Goal: Check status: Check status

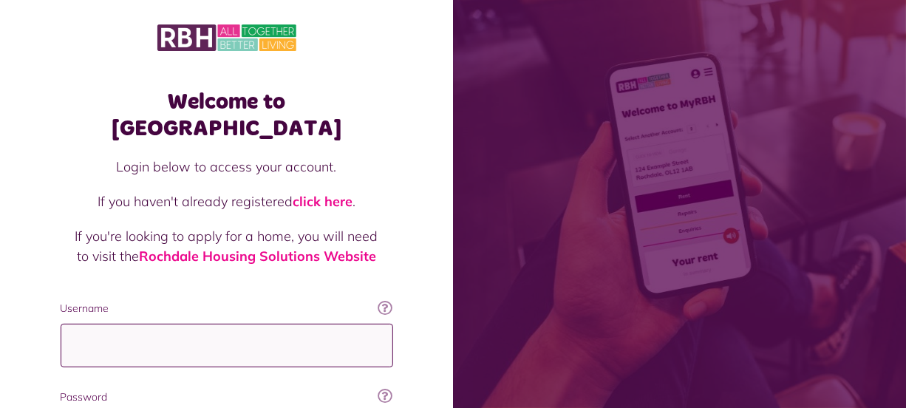
type input "**********"
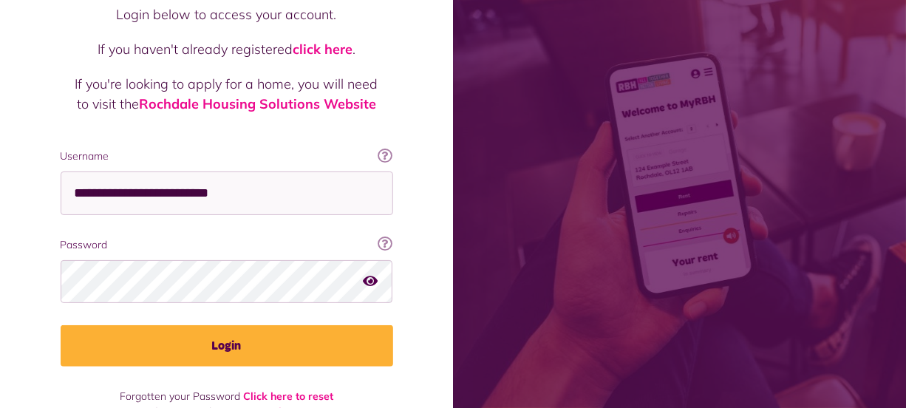
scroll to position [160, 0]
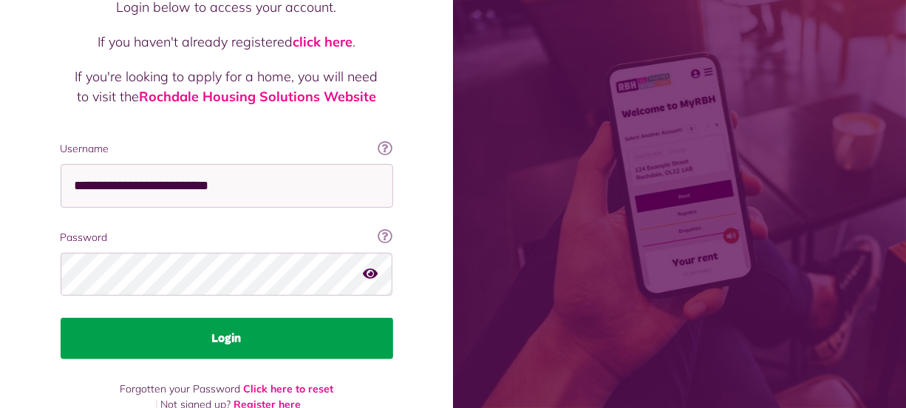
click at [355, 318] on button "Login" at bounding box center [227, 338] width 333 height 41
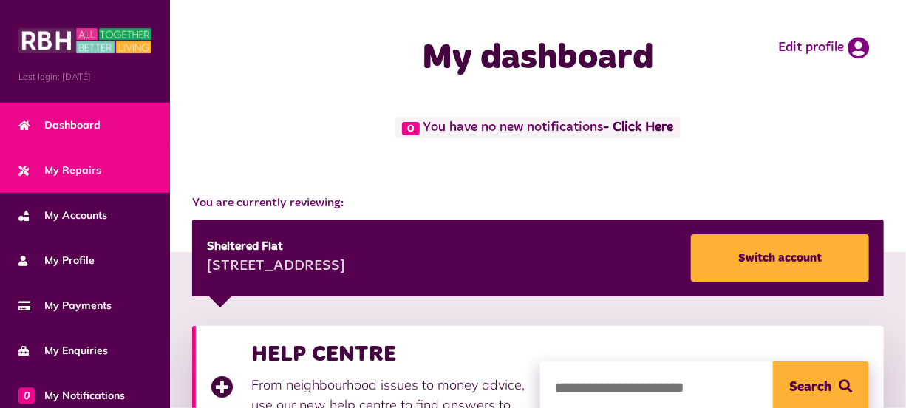
click at [90, 177] on link "My Repairs" at bounding box center [85, 170] width 170 height 45
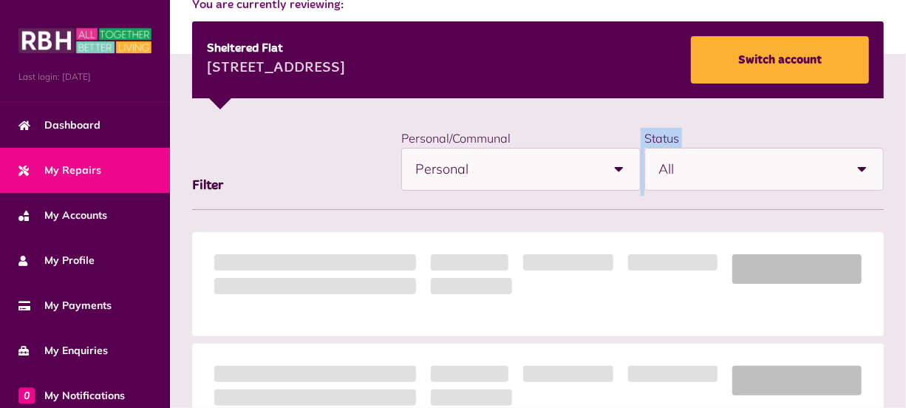
scroll to position [387, 0]
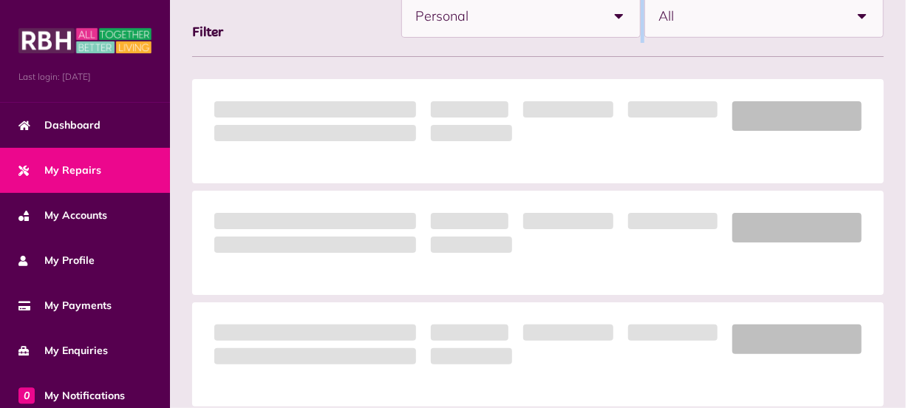
click at [668, 407] on html "Menu Last login: 14/08/2025 Dashboard My Repairs My Accounts My Profile 0" at bounding box center [453, 219] width 906 height 1134
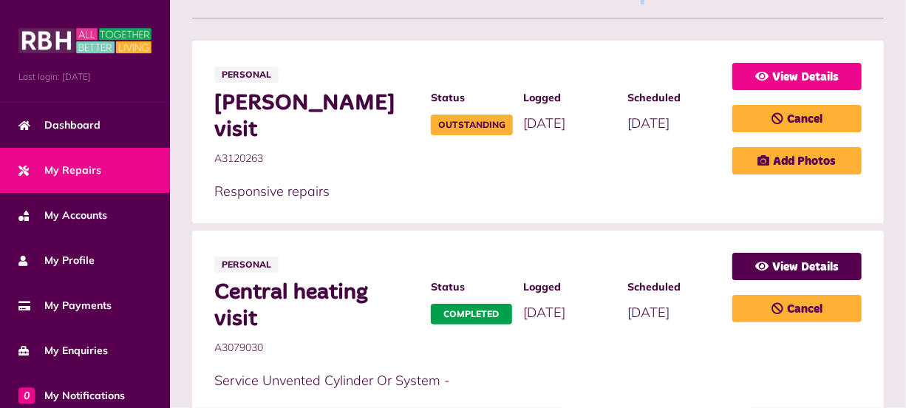
click at [770, 69] on link "View Details" at bounding box center [797, 76] width 129 height 27
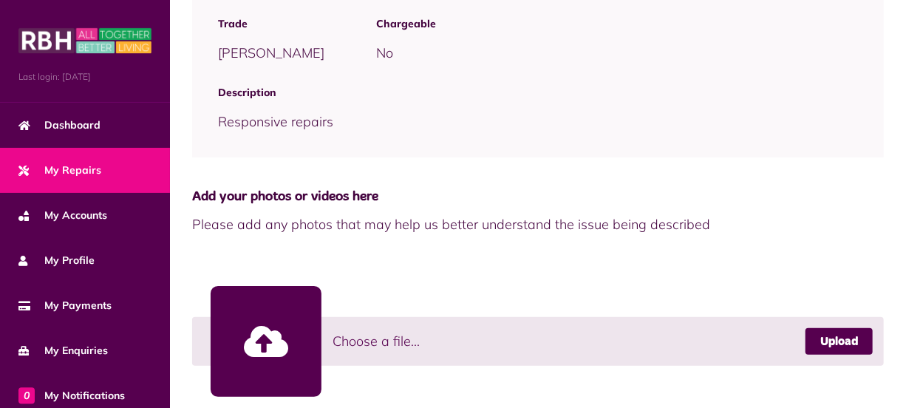
scroll to position [589, 0]
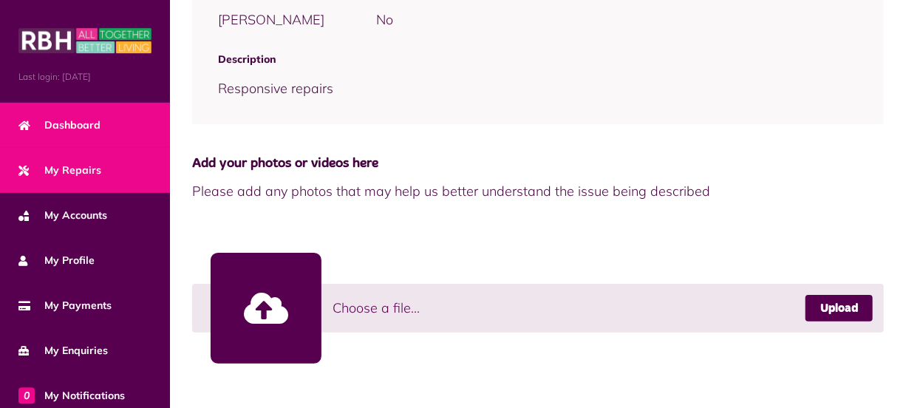
click at [108, 115] on link "Dashboard" at bounding box center [85, 125] width 170 height 45
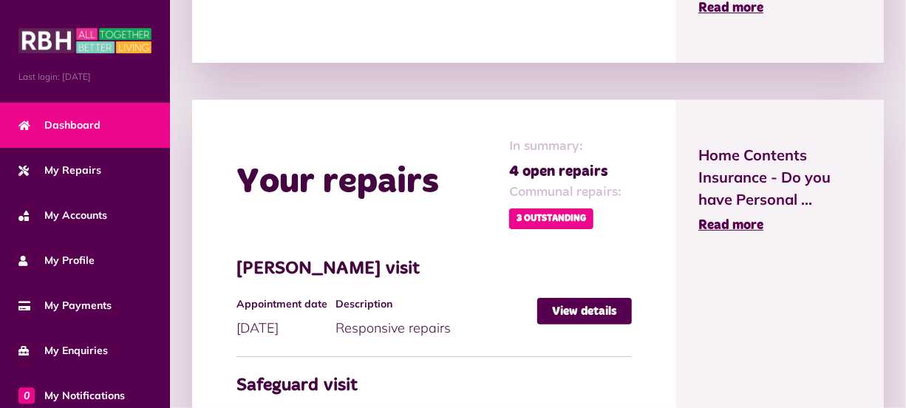
scroll to position [779, 0]
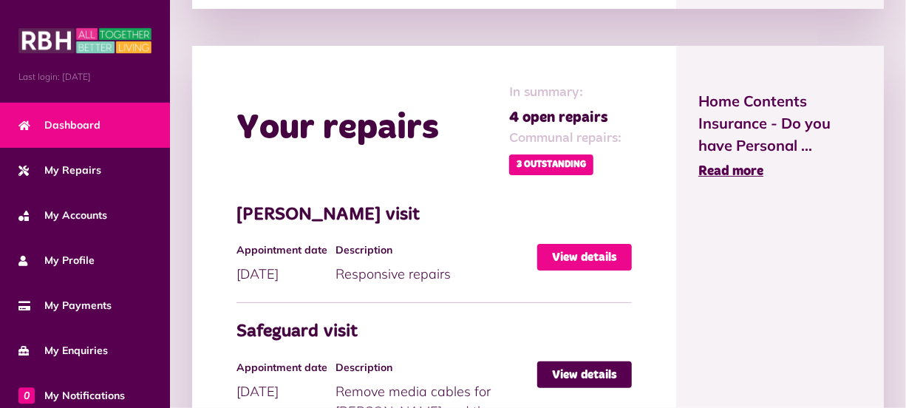
click at [586, 246] on link "View details" at bounding box center [585, 257] width 95 height 27
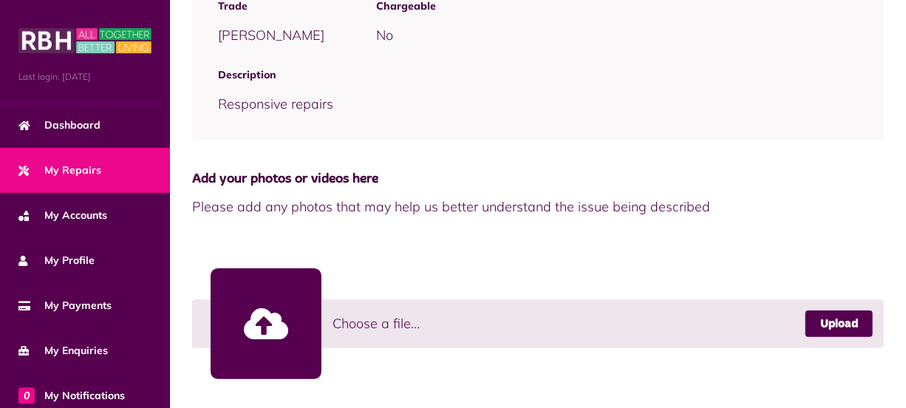
scroll to position [589, 0]
